Goal: Entertainment & Leisure: Consume media (video, audio)

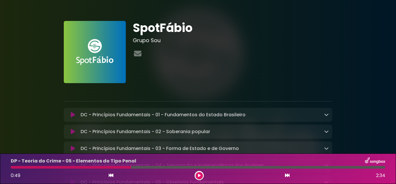
click at [198, 178] on button at bounding box center [199, 175] width 7 height 7
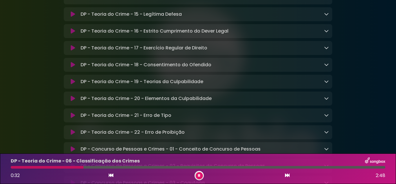
click at [203, 174] on div at bounding box center [199, 175] width 9 height 9
click at [201, 174] on button at bounding box center [199, 175] width 7 height 7
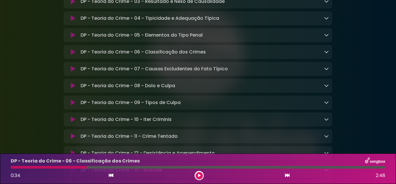
scroll to position [3568, 0]
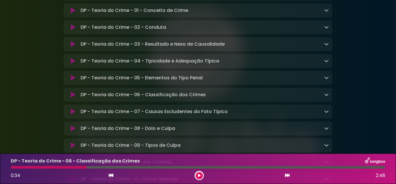
click at [73, 13] on icon at bounding box center [73, 11] width 4 height 6
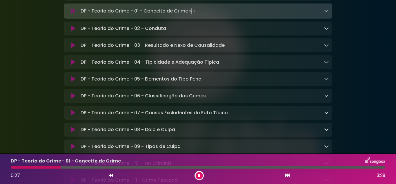
click at [200, 177] on button at bounding box center [199, 175] width 7 height 7
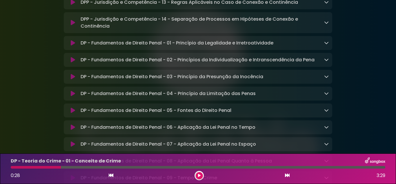
scroll to position [3336, 0]
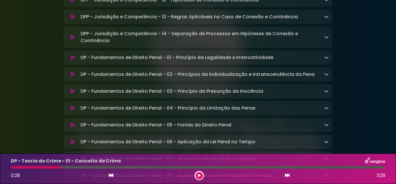
click at [73, 60] on icon at bounding box center [73, 58] width 4 height 6
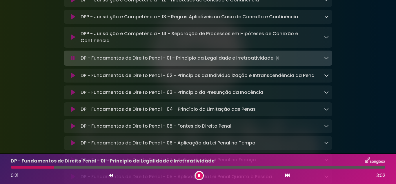
click at [200, 174] on button at bounding box center [199, 175] width 7 height 7
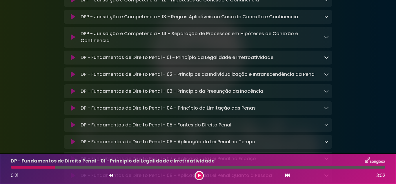
click at [200, 174] on icon at bounding box center [199, 175] width 3 height 3
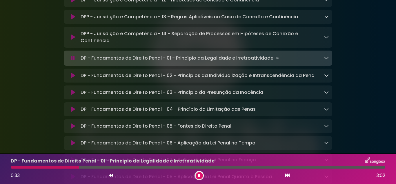
click at [196, 172] on button at bounding box center [199, 175] width 7 height 7
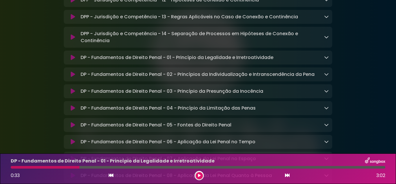
drag, startPoint x: 201, startPoint y: 174, endPoint x: 194, endPoint y: 173, distance: 7.1
click at [194, 173] on div "0:33 3:02" at bounding box center [198, 175] width 382 height 9
click at [200, 176] on icon at bounding box center [199, 175] width 3 height 3
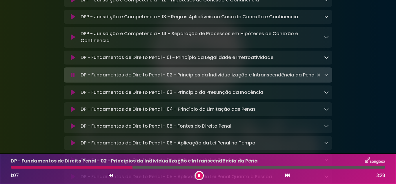
click at [200, 177] on icon at bounding box center [199, 175] width 2 height 3
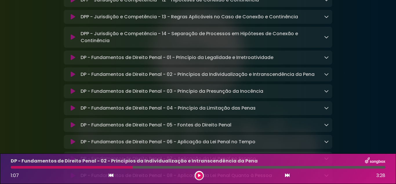
click at [200, 174] on icon at bounding box center [199, 175] width 3 height 3
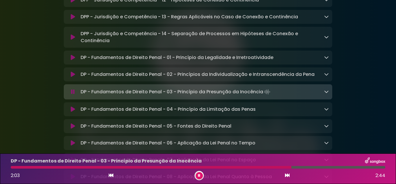
click at [200, 176] on icon at bounding box center [199, 175] width 2 height 3
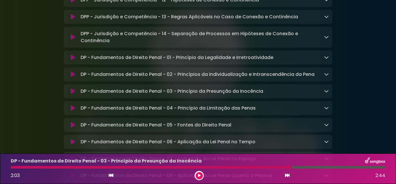
click at [198, 174] on button at bounding box center [199, 175] width 7 height 7
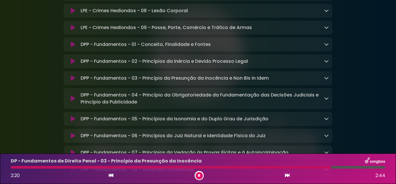
scroll to position [2437, 0]
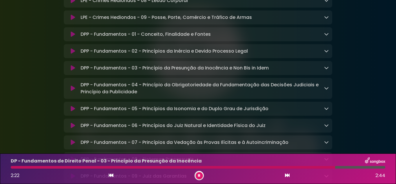
click at [75, 37] on icon at bounding box center [73, 34] width 4 height 6
click at [329, 38] on div "DPP - Fundamentos - 01 - Conceito, Finalidade e Fontes Loading Track..." at bounding box center [198, 34] width 269 height 7
click at [328, 36] on icon at bounding box center [326, 34] width 5 height 5
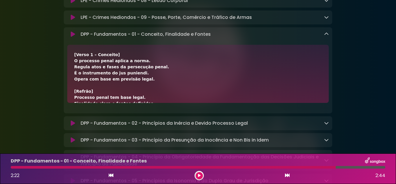
click at [199, 177] on button at bounding box center [199, 175] width 7 height 7
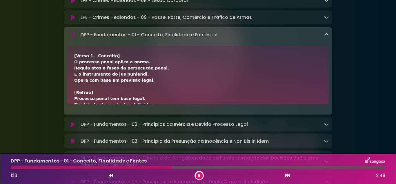
click at [327, 37] on icon at bounding box center [326, 34] width 5 height 5
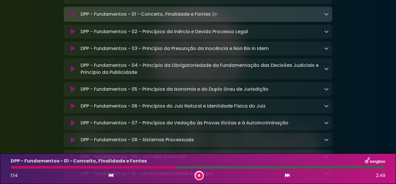
scroll to position [2466, 0]
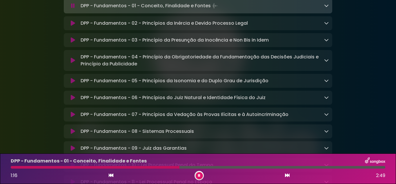
click at [329, 27] on div "DPP - Fundamentos - 02 - Princípios da Inércia e Devido Processo Legal Loading …" at bounding box center [198, 23] width 269 height 7
click at [326, 25] on icon at bounding box center [326, 23] width 5 height 5
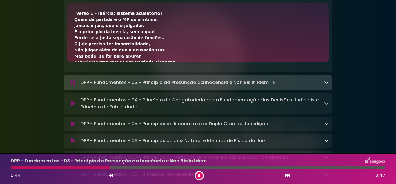
scroll to position [29, 0]
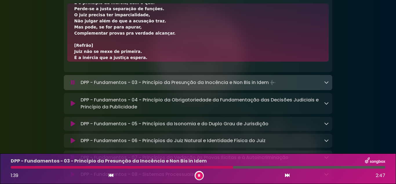
click at [199, 175] on icon at bounding box center [199, 175] width 2 height 3
